Goal: Information Seeking & Learning: Learn about a topic

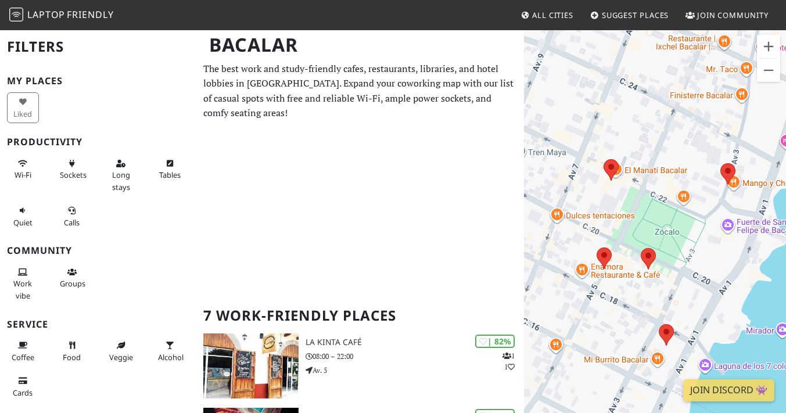
drag, startPoint x: 583, startPoint y: 191, endPoint x: 597, endPoint y: 103, distance: 88.8
click at [597, 103] on div "To navigate, press the arrow keys." at bounding box center [655, 235] width 262 height 413
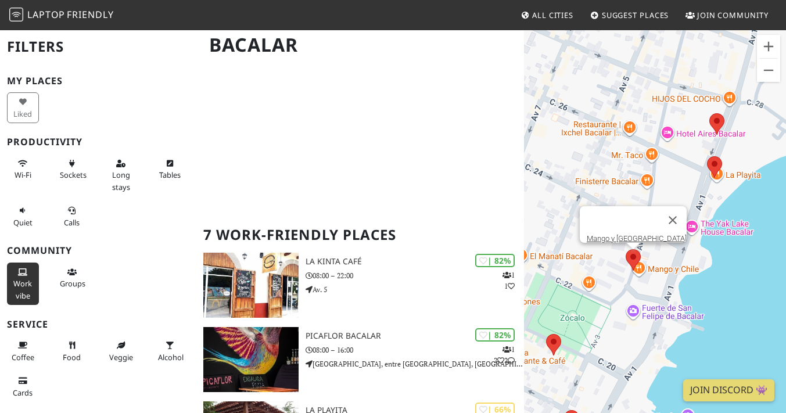
scroll to position [62, 0]
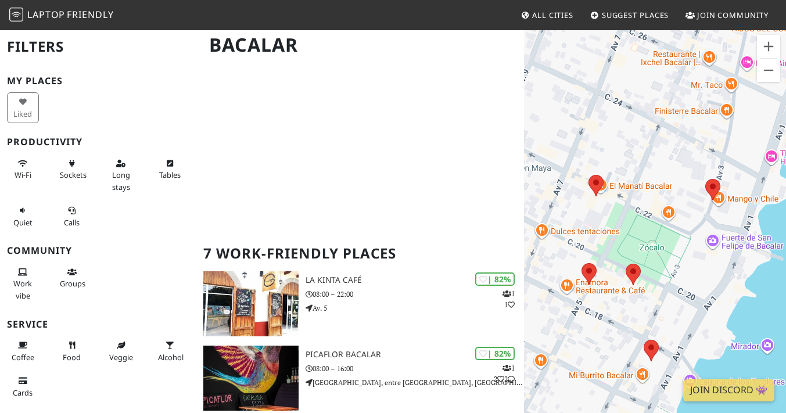
drag, startPoint x: 629, startPoint y: 382, endPoint x: 628, endPoint y: 311, distance: 71.5
click at [628, 311] on div "To navigate, press the arrow keys." at bounding box center [655, 235] width 262 height 413
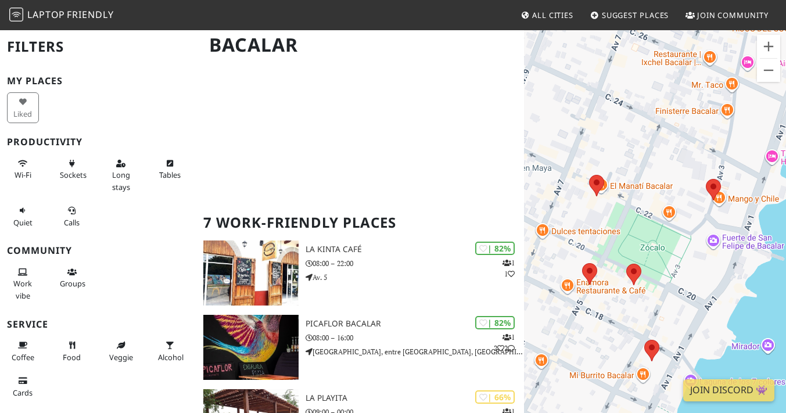
scroll to position [102, 0]
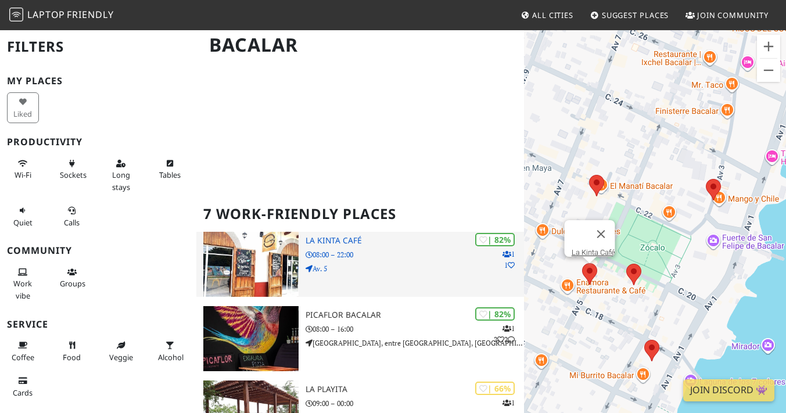
click at [258, 249] on img at bounding box center [250, 264] width 95 height 65
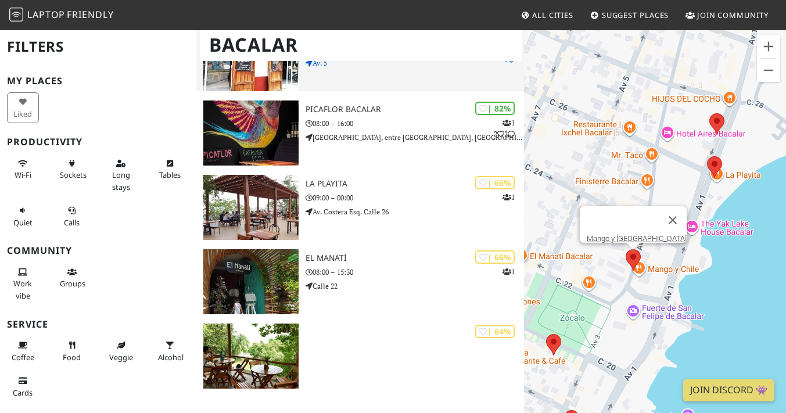
scroll to position [213, 0]
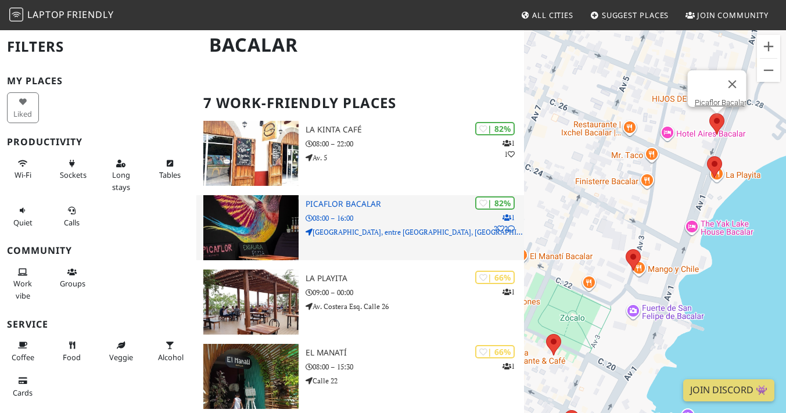
click at [251, 204] on img at bounding box center [250, 227] width 95 height 65
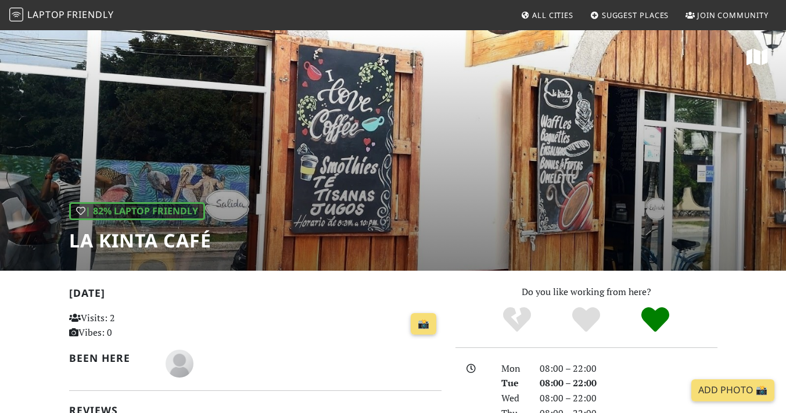
scroll to position [583, 0]
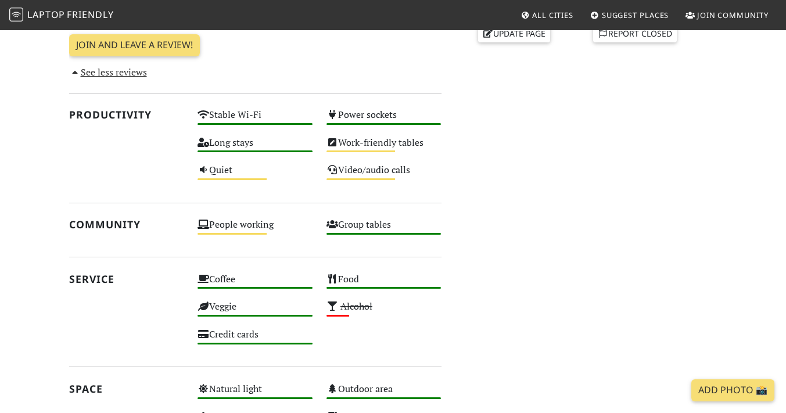
scroll to position [489, 0]
